Goal: Transaction & Acquisition: Purchase product/service

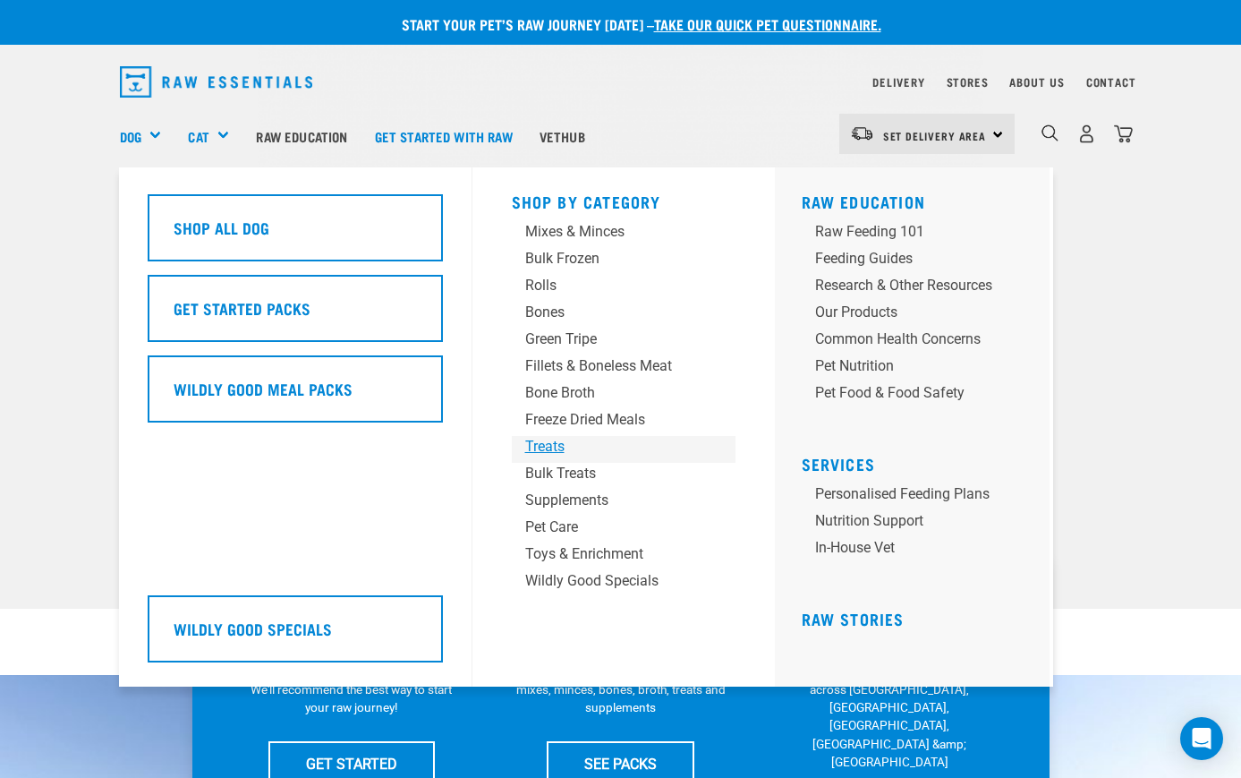
click at [544, 438] on div "Treats" at bounding box center [608, 446] width 167 height 21
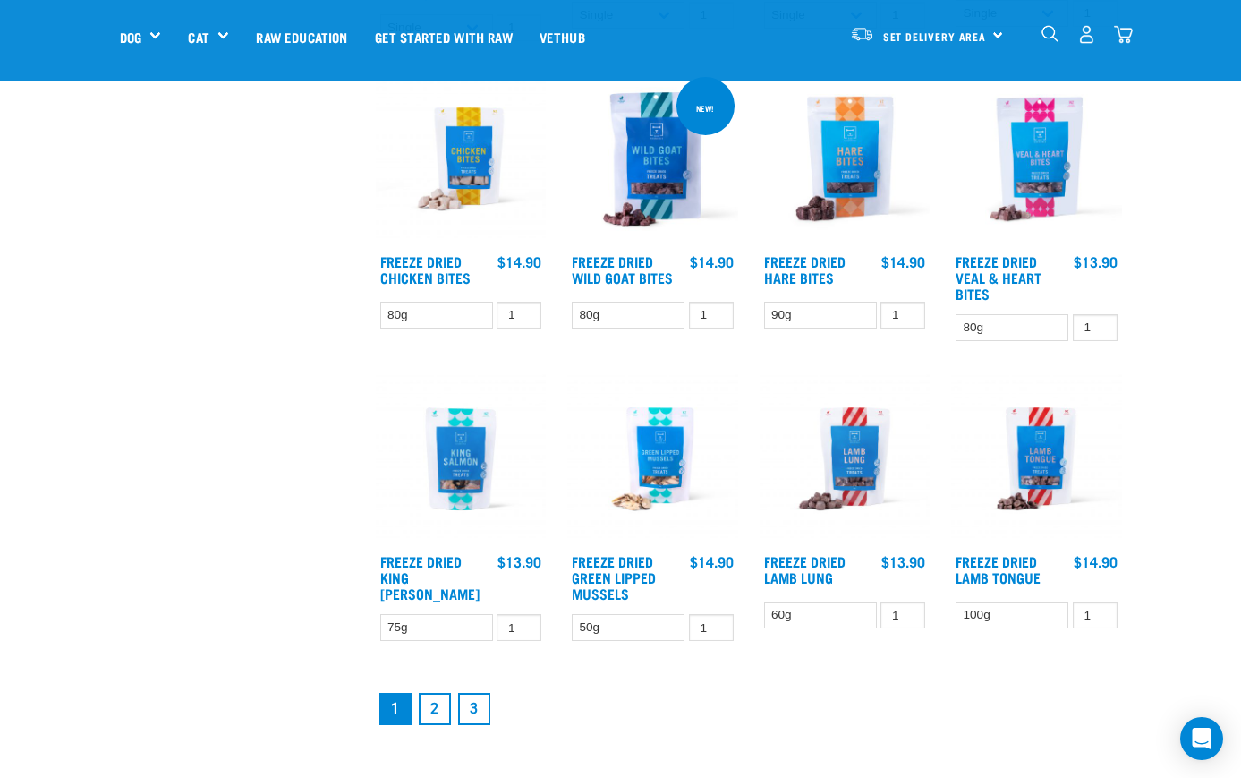
scroll to position [2197, 0]
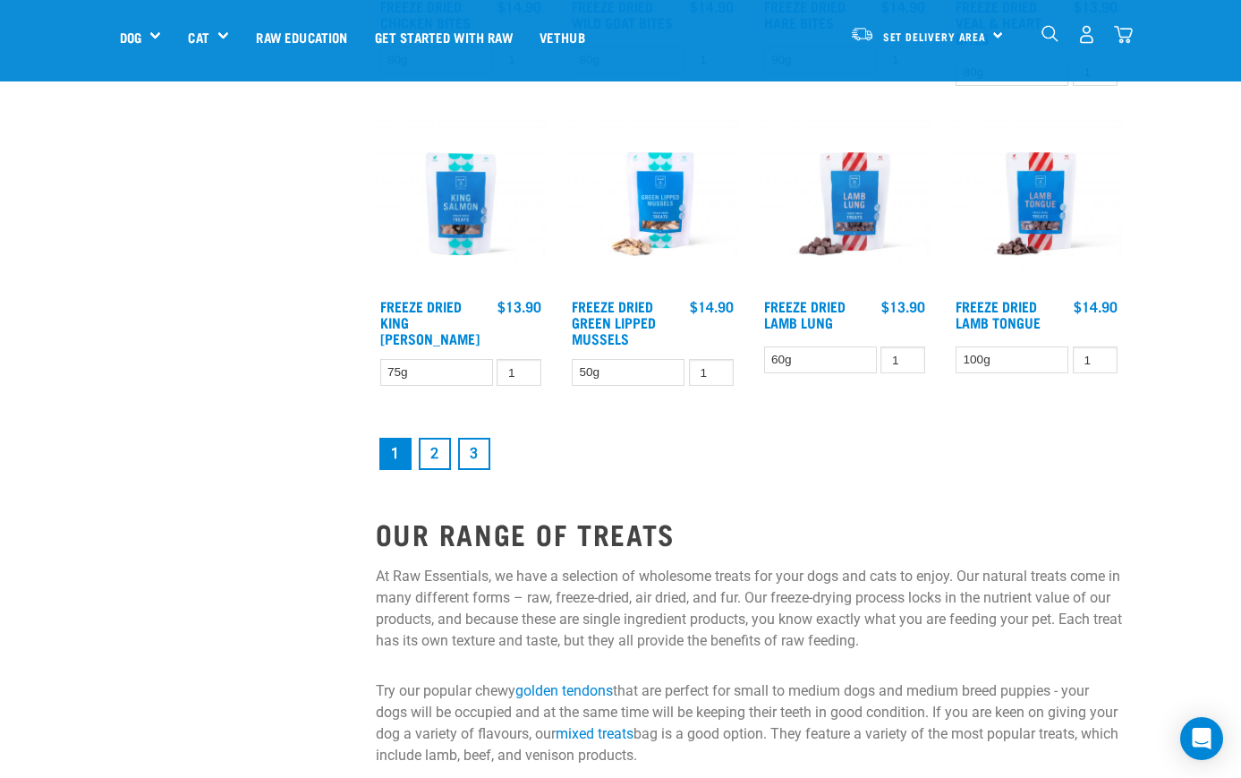
click at [430, 446] on link "2" at bounding box center [435, 454] width 32 height 32
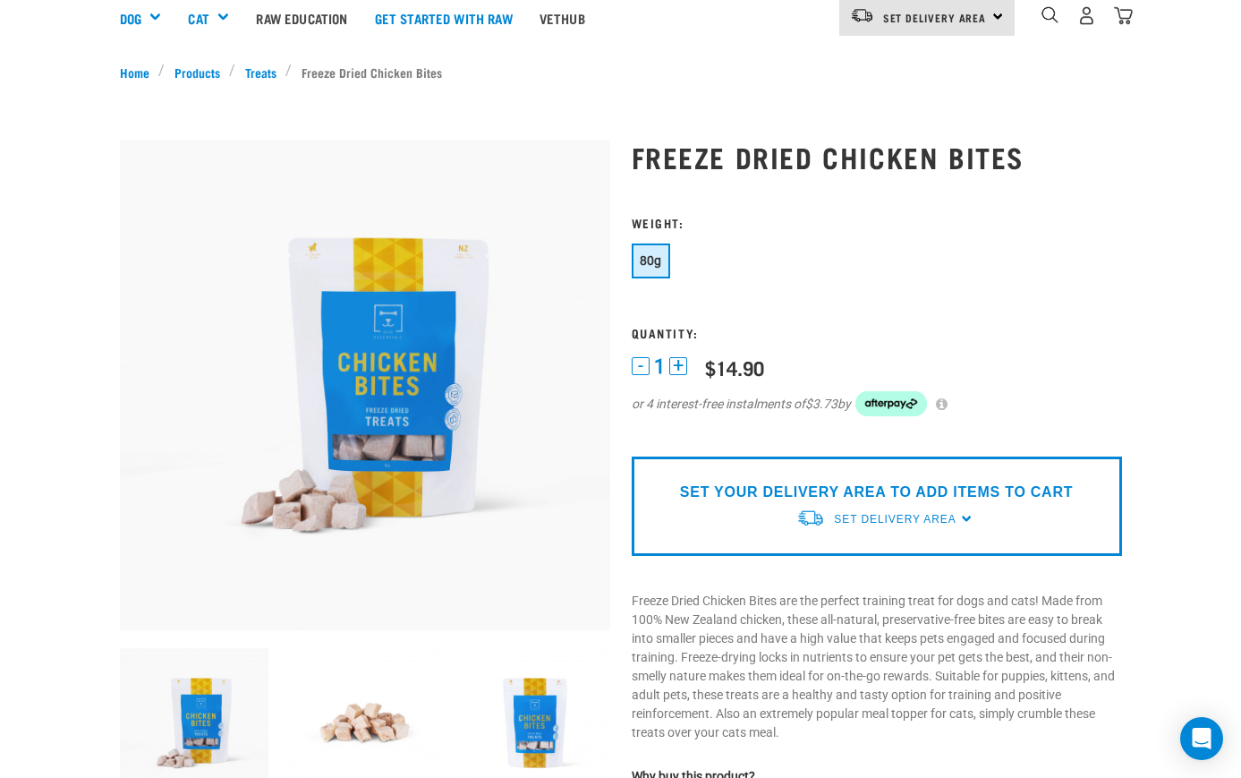
scroll to position [266, 0]
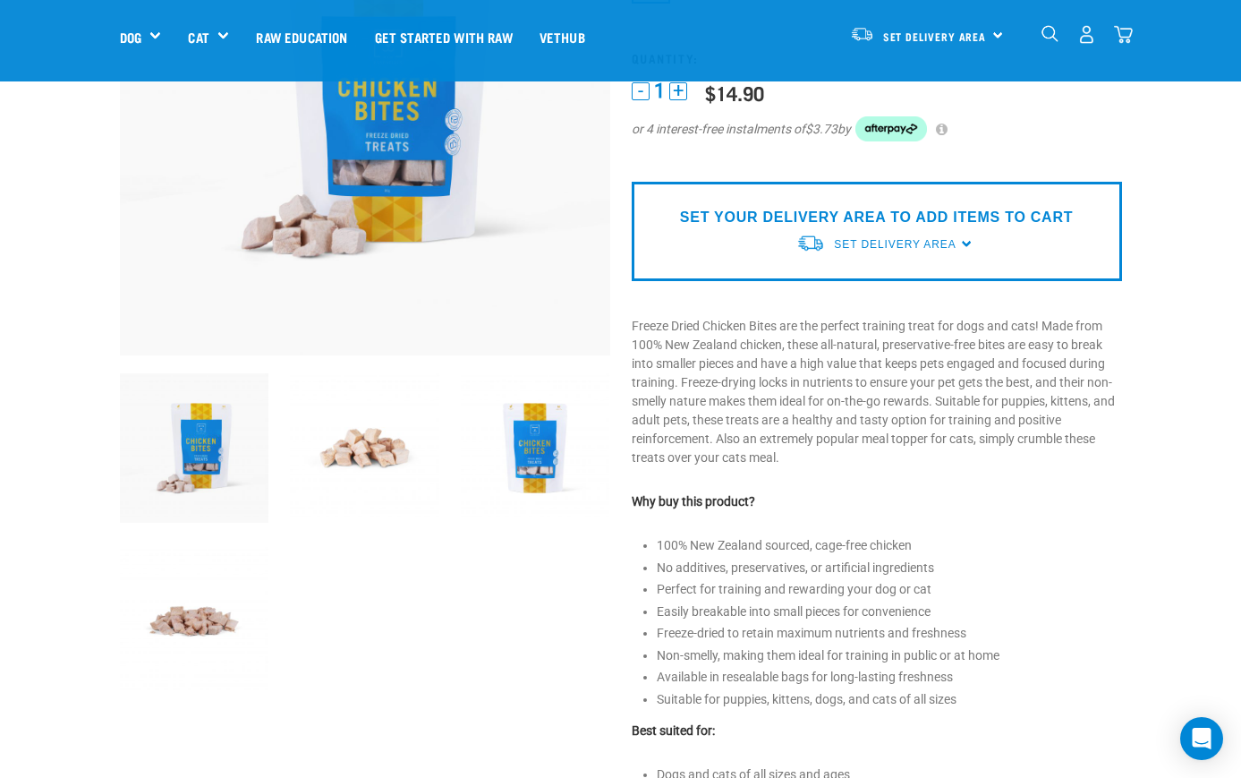
click at [426, 428] on img at bounding box center [364, 447] width 149 height 149
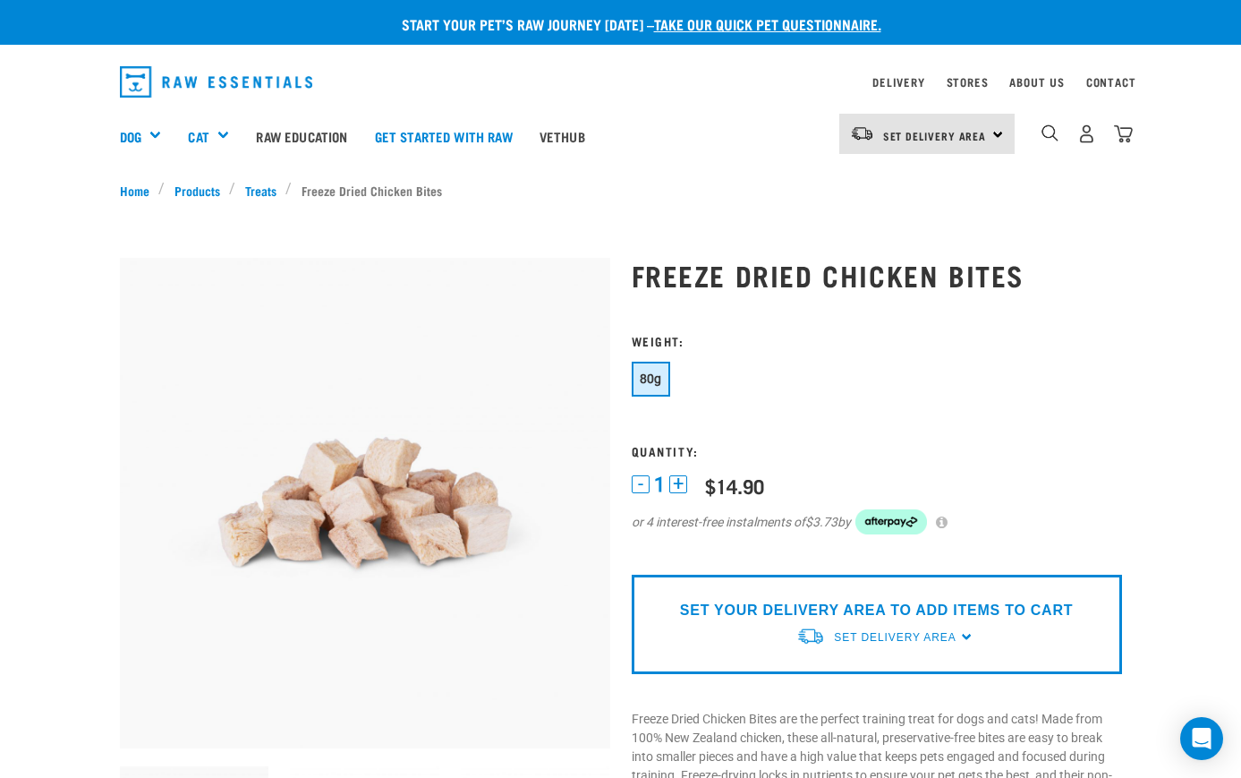
scroll to position [0, 0]
click at [1055, 133] on img "dropdown navigation" at bounding box center [1049, 132] width 17 height 17
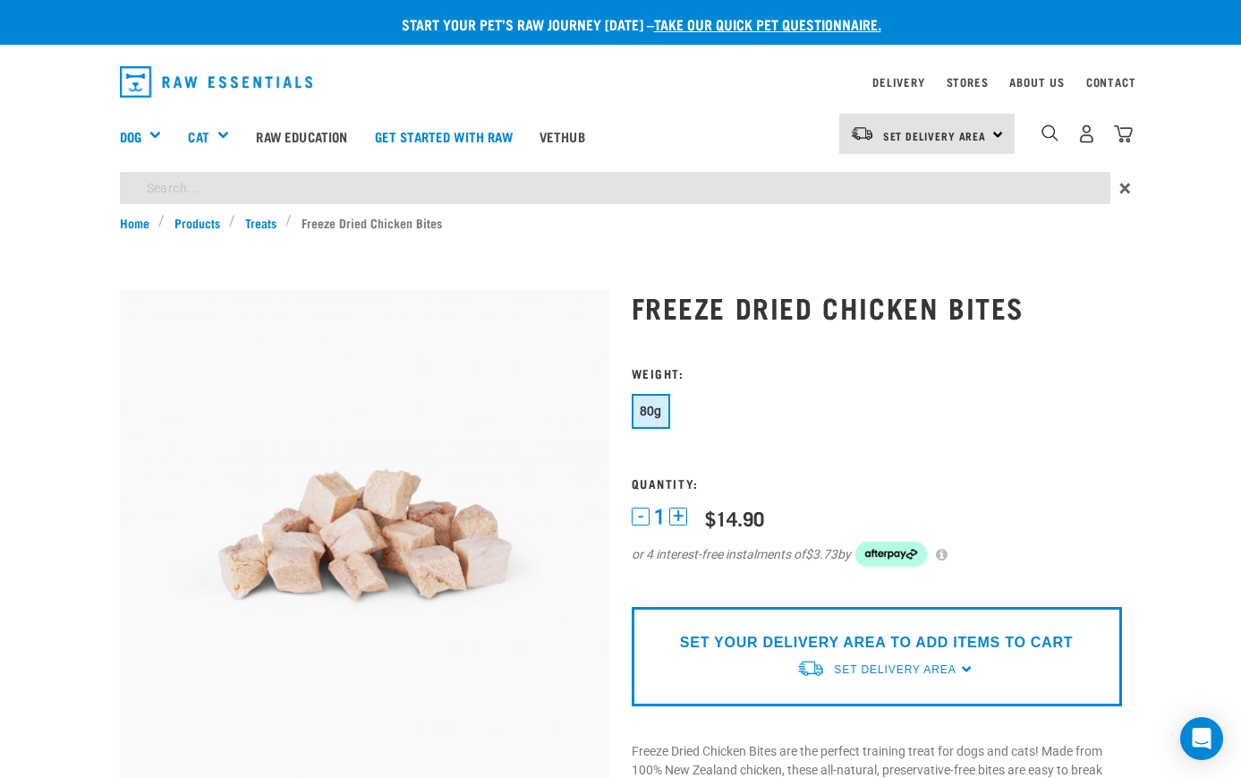
click at [924, 190] on input "search" at bounding box center [615, 188] width 990 height 32
type input "possum"
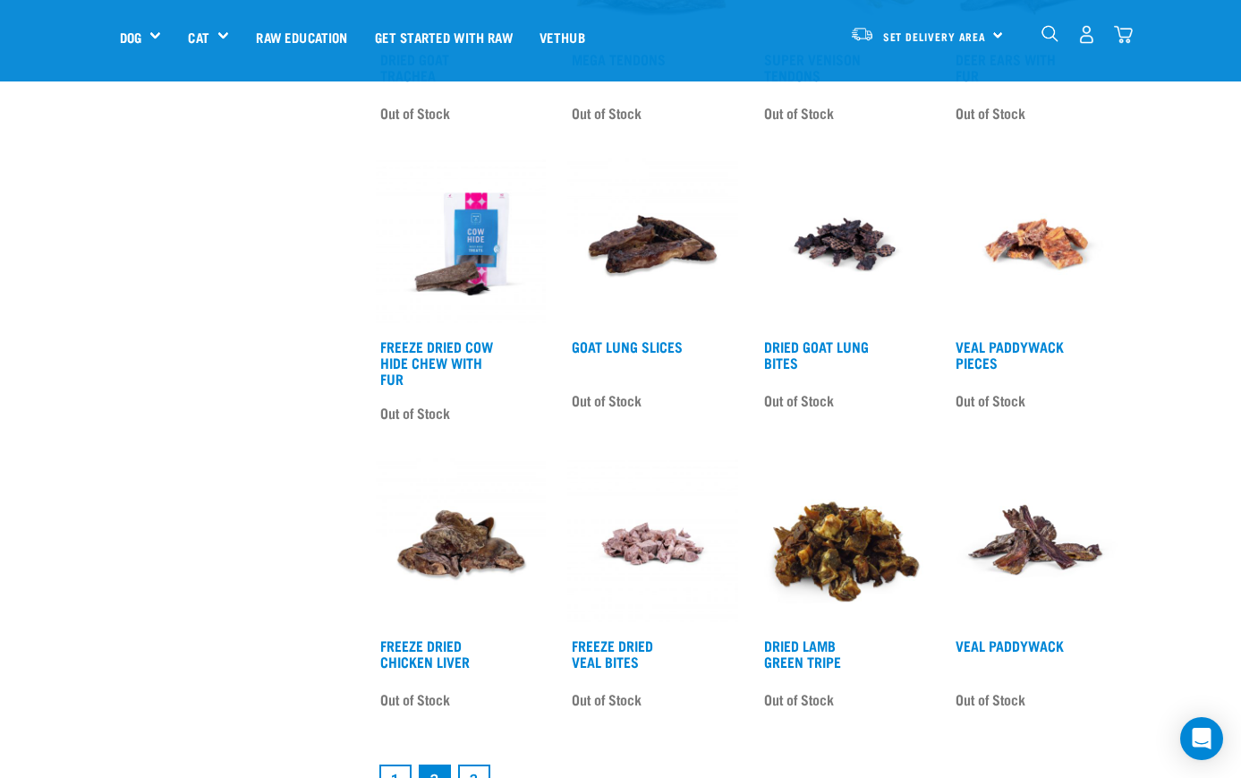
scroll to position [1967, 0]
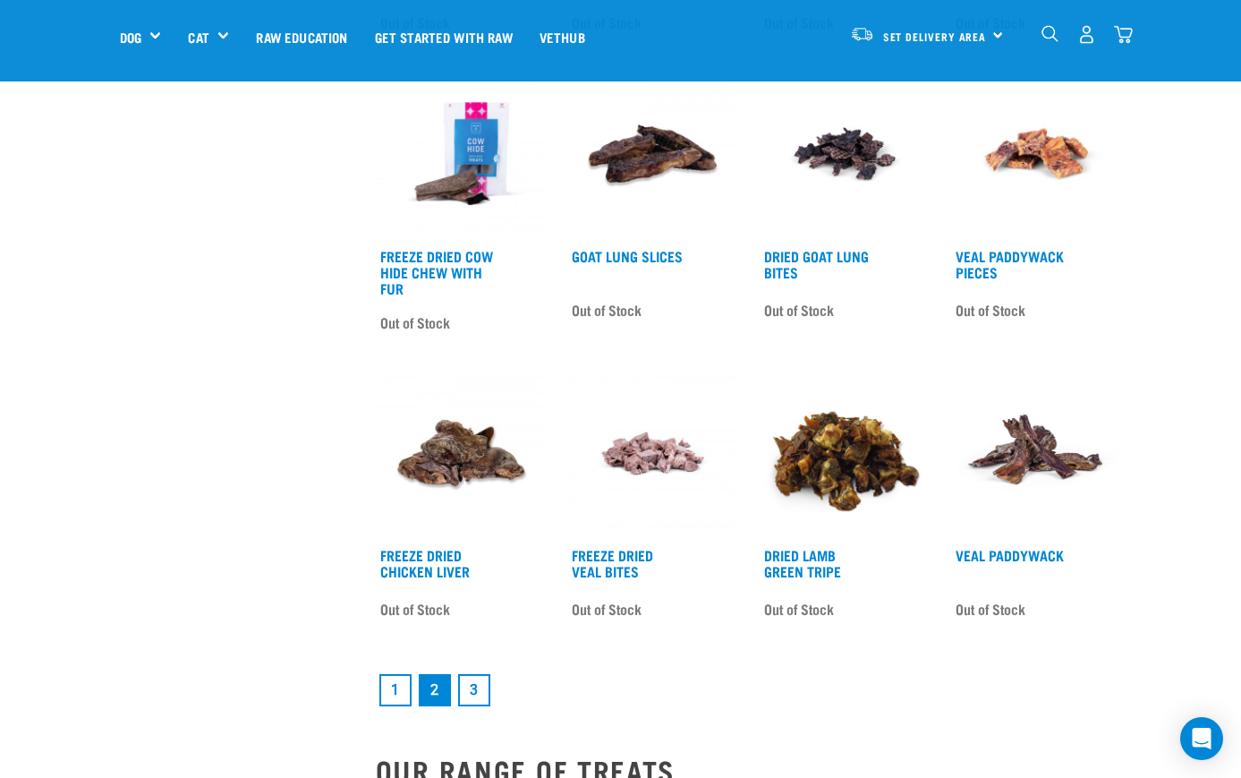
click at [480, 685] on link "3" at bounding box center [474, 690] width 32 height 32
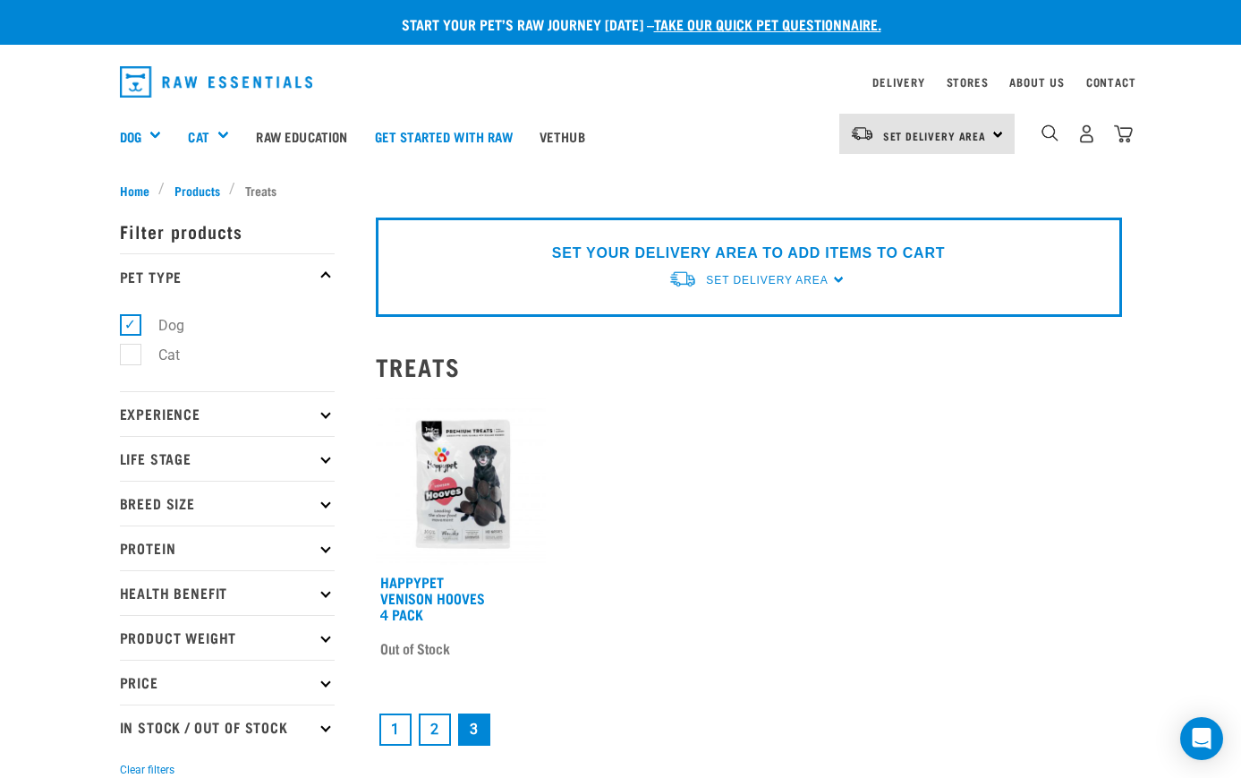
click at [426, 734] on link "2" at bounding box center [435, 729] width 32 height 32
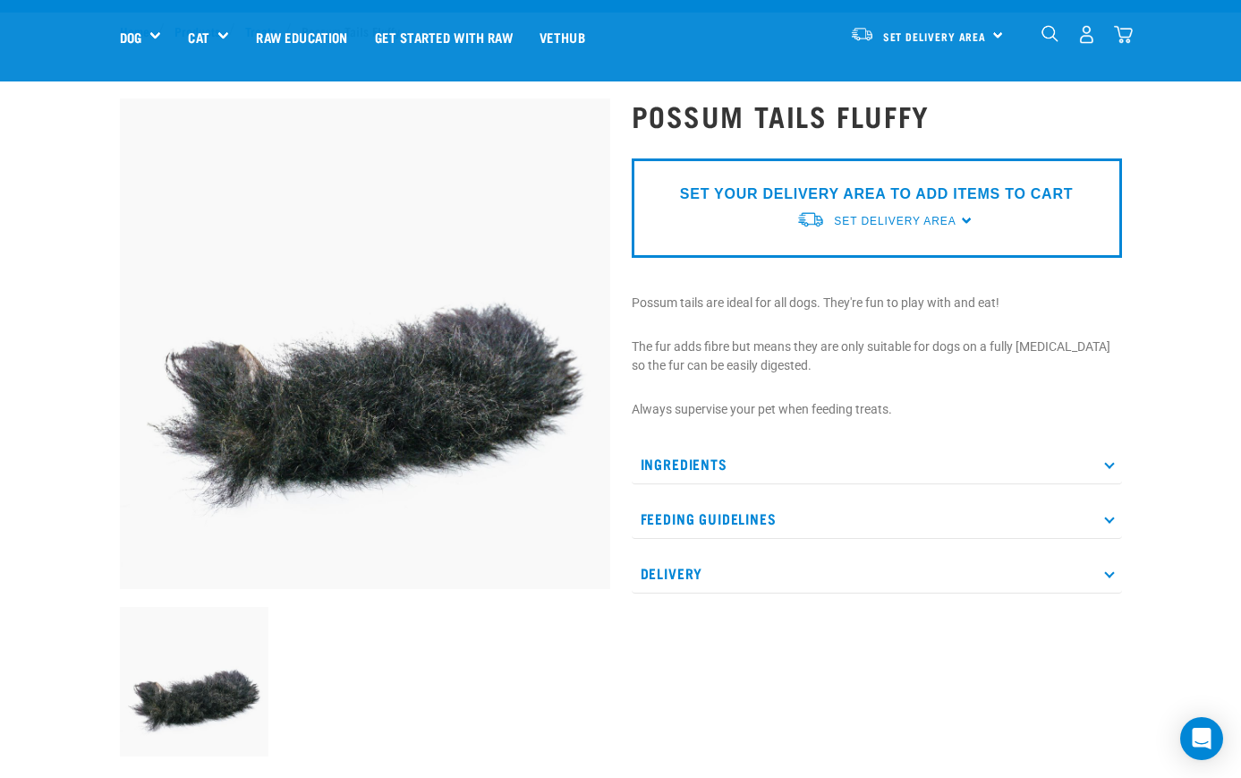
scroll to position [370, 0]
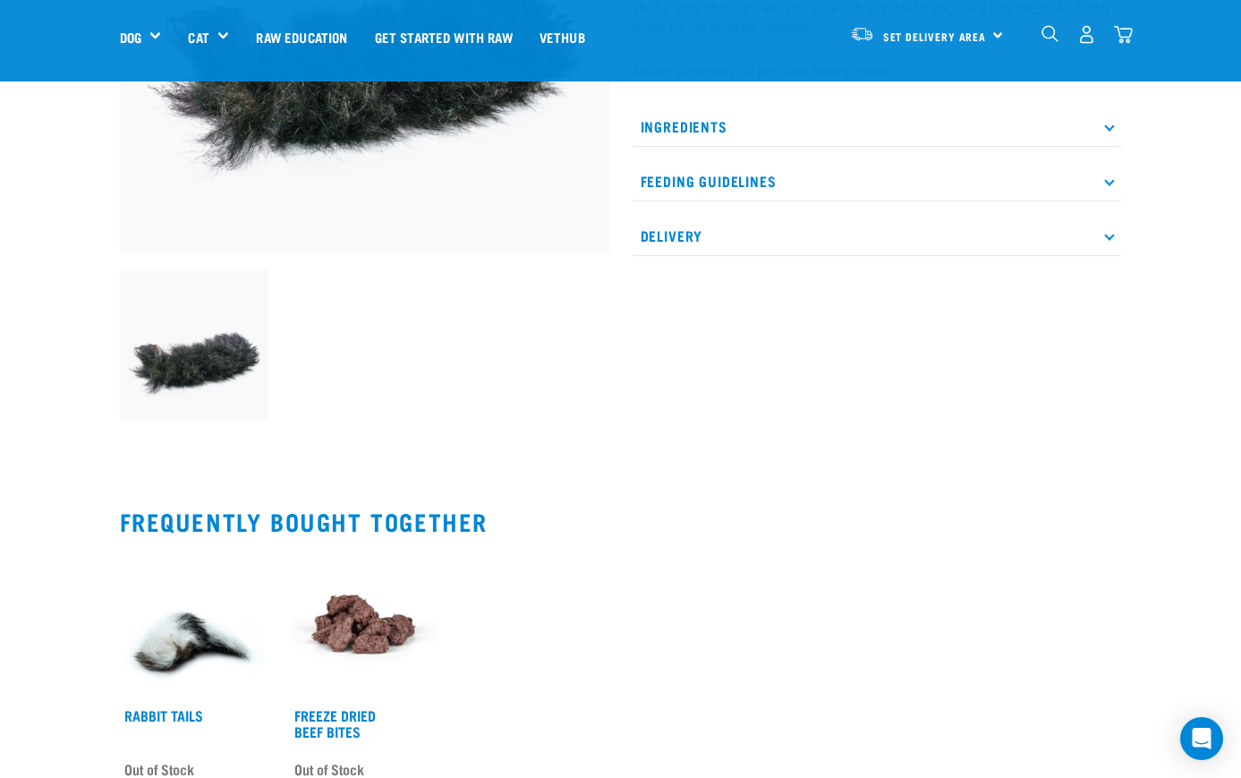
click at [702, 126] on p "Ingredients" at bounding box center [877, 126] width 490 height 40
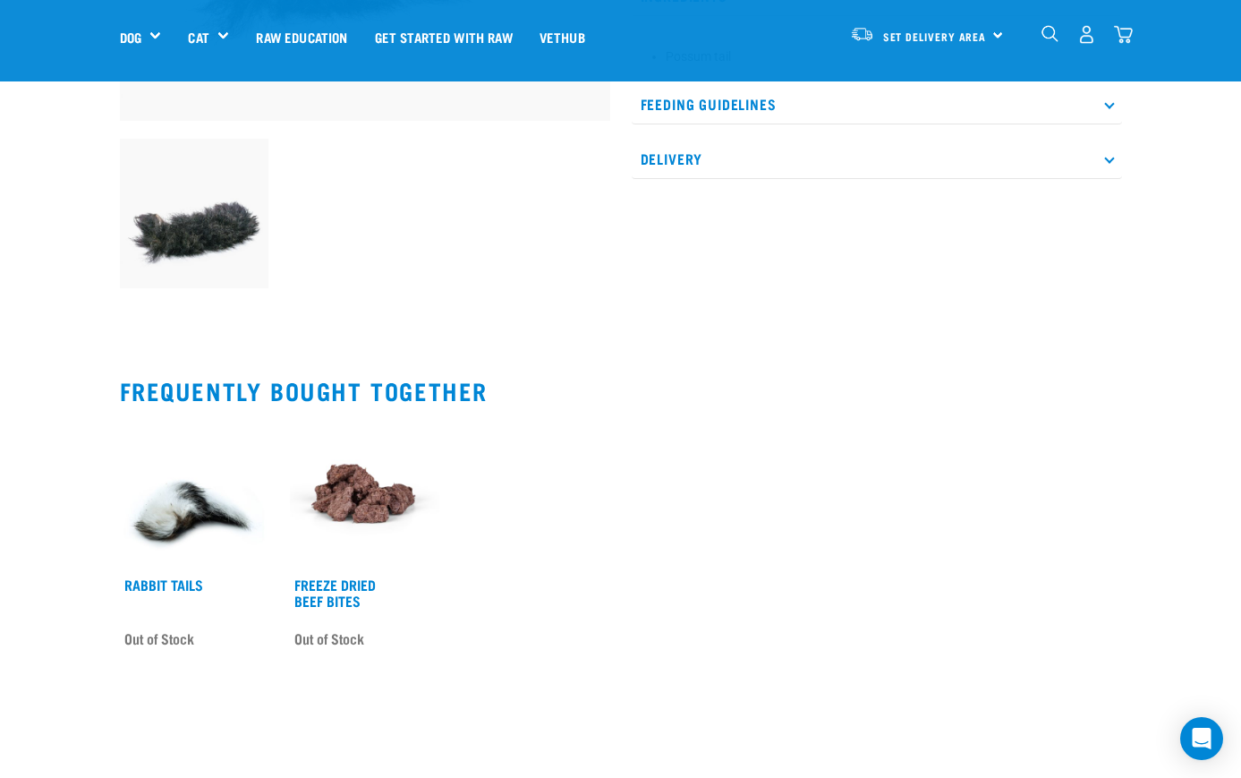
scroll to position [501, 0]
